Goal: Information Seeking & Learning: Learn about a topic

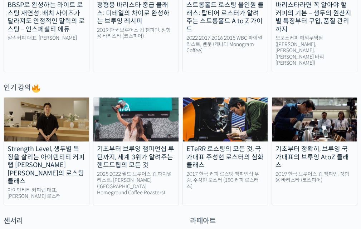
scroll to position [322, 0]
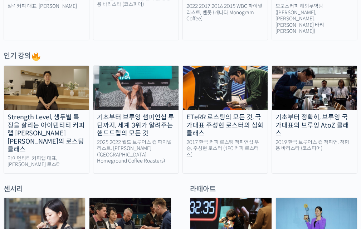
click at [114, 113] on div "기초부터 브루잉 챔피언십 루틴까지, 세계 3위가 알려주는 핸드드립의 모든 것" at bounding box center [135, 125] width 85 height 24
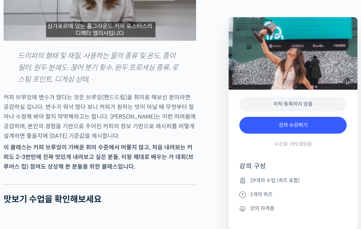
scroll to position [823, 0]
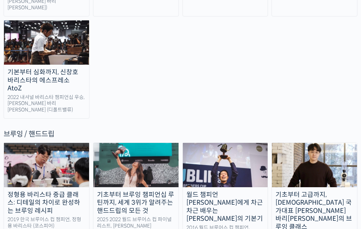
scroll to position [1109, 0]
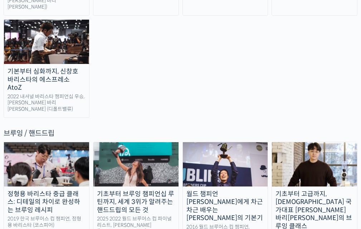
click at [202, 142] on img at bounding box center [225, 164] width 85 height 44
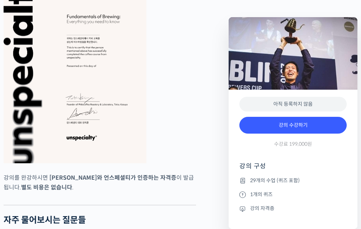
scroll to position [2539, 0]
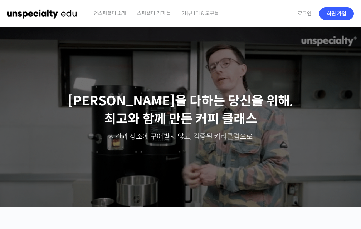
click at [123, 11] on span "언스페셜티 소개" at bounding box center [109, 13] width 33 height 27
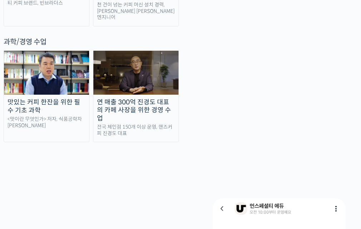
scroll to position [1574, 0]
